Goal: Information Seeking & Learning: Learn about a topic

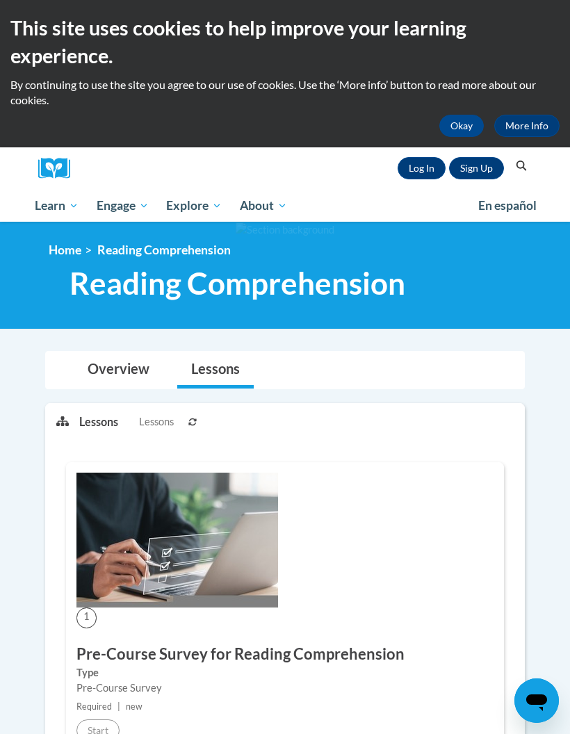
click at [423, 172] on link "Log In" at bounding box center [422, 168] width 48 height 22
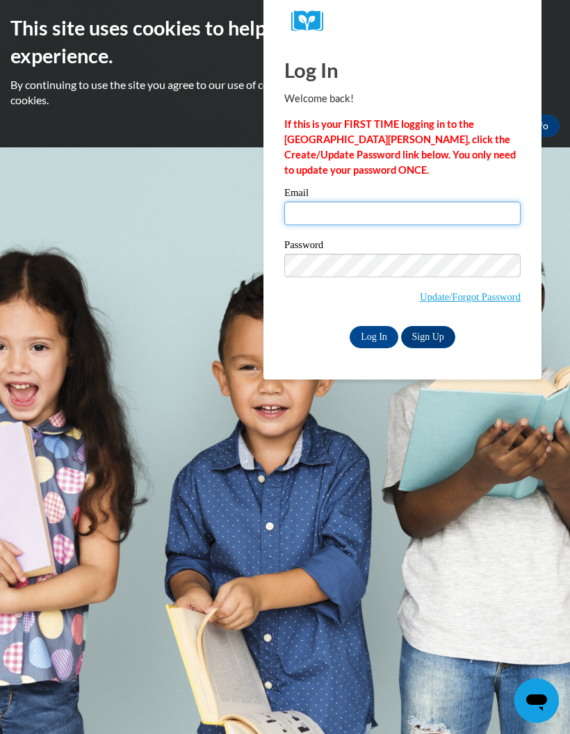
click at [483, 210] on input "Email" at bounding box center [402, 214] width 236 height 24
type input "pgudi8158@ung.edu"
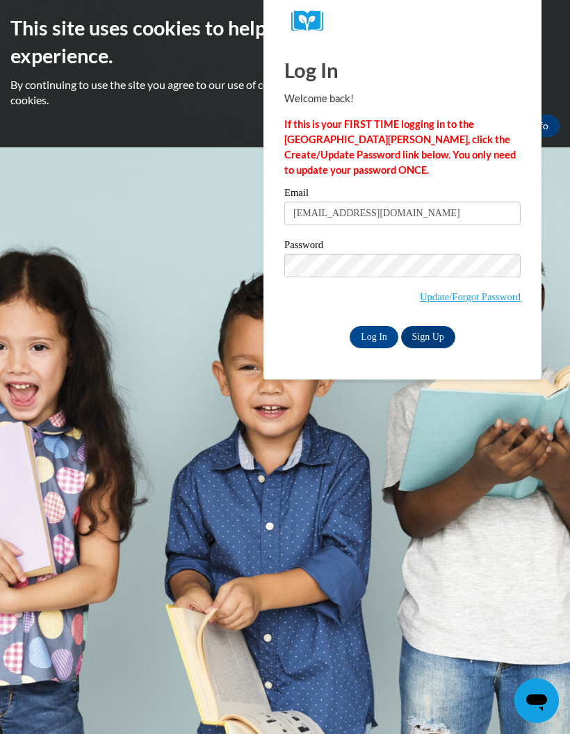
click at [372, 328] on input "Log In" at bounding box center [374, 337] width 49 height 22
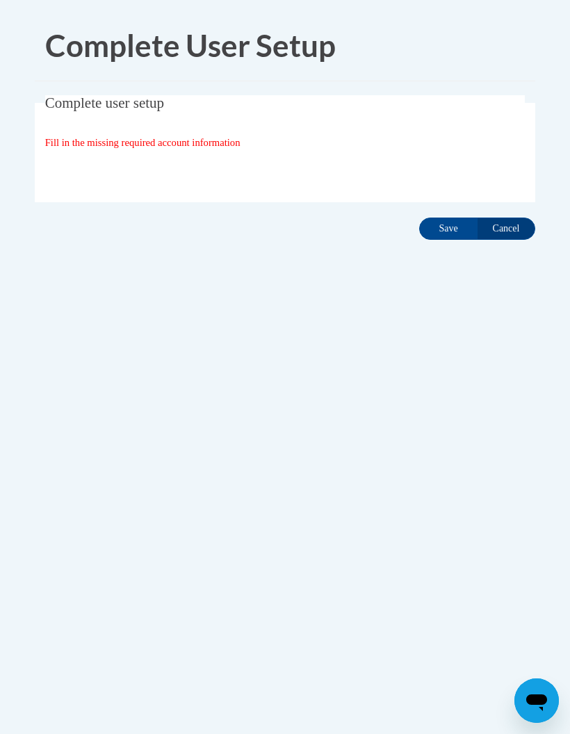
click at [438, 238] on input "Save" at bounding box center [448, 229] width 58 height 22
click at [448, 223] on input "Save" at bounding box center [448, 229] width 58 height 22
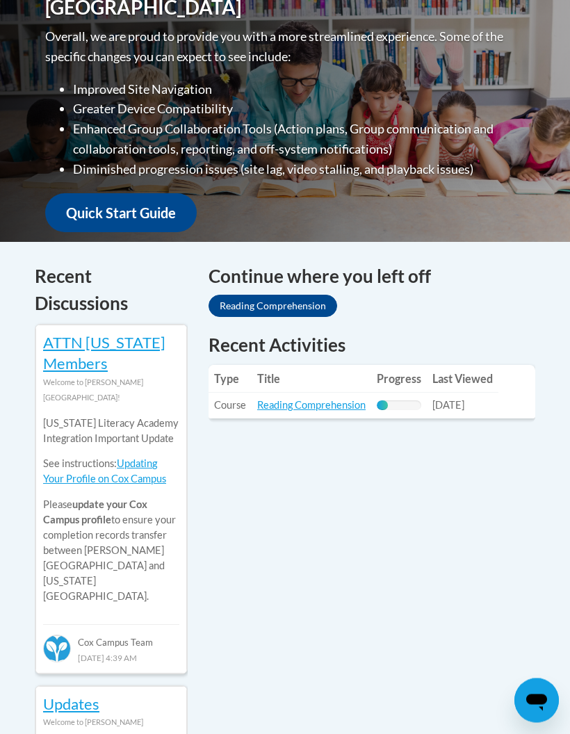
scroll to position [473, 0]
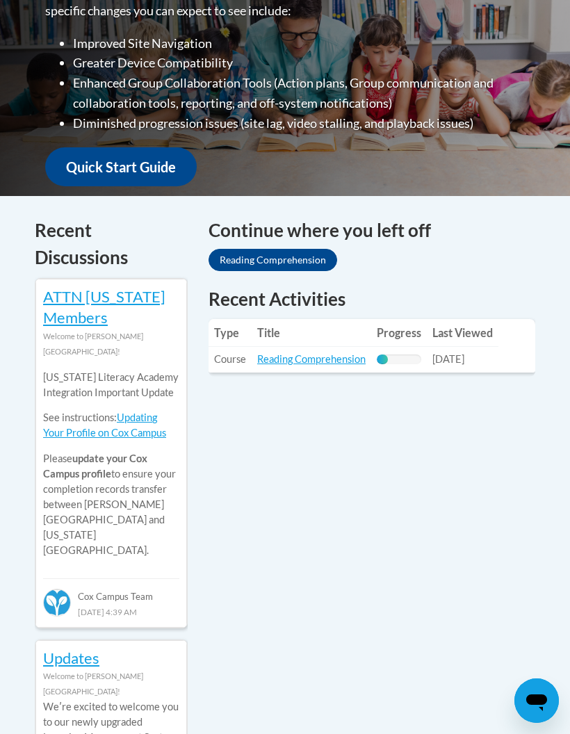
click at [478, 346] on td "Last Viewed: [DATE]" at bounding box center [463, 359] width 72 height 26
click at [336, 353] on link "Reading Comprehension" at bounding box center [311, 359] width 108 height 12
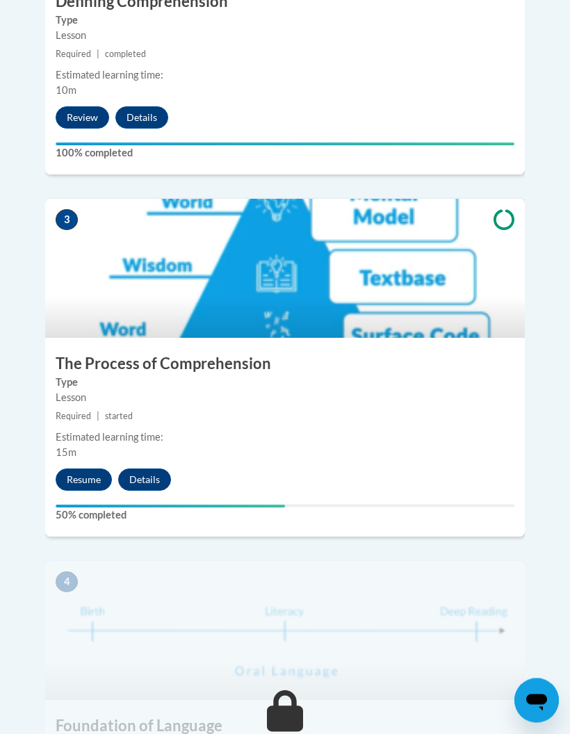
scroll to position [1070, 0]
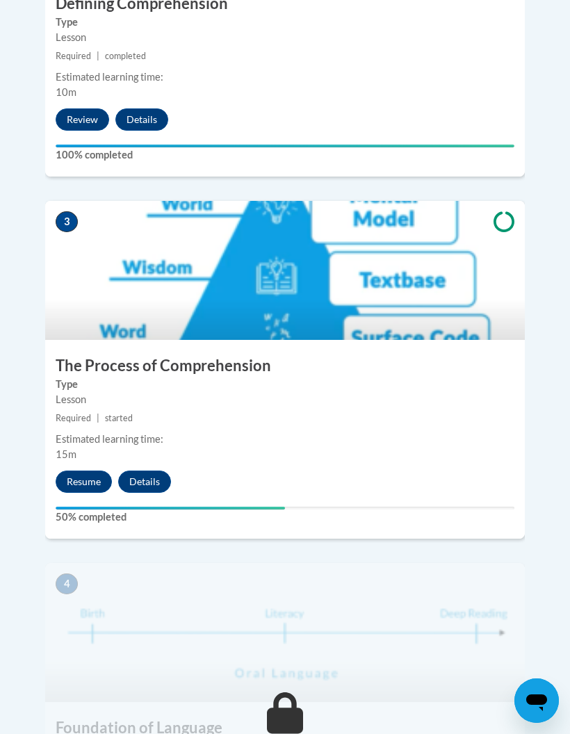
click at [74, 470] on button "Resume" at bounding box center [84, 481] width 56 height 22
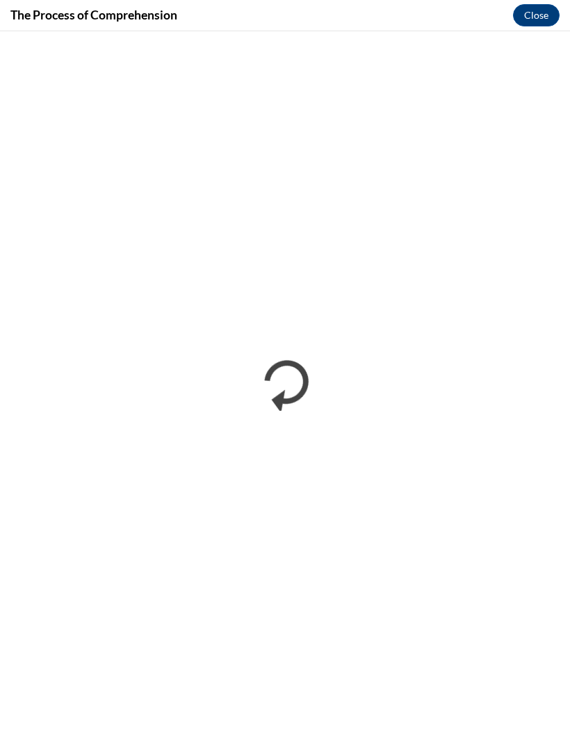
scroll to position [769, 0]
